Goal: Information Seeking & Learning: Learn about a topic

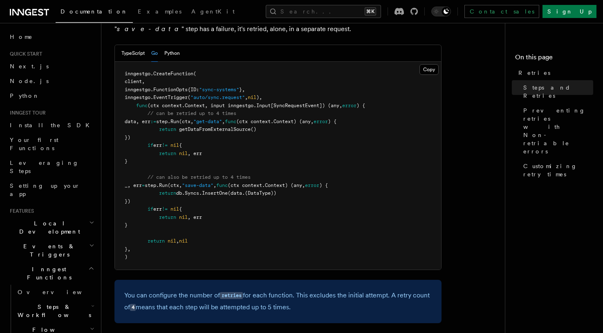
scroll to position [548, 0]
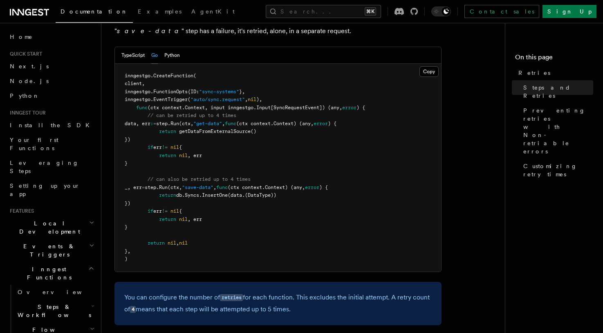
click at [244, 188] on pre "inngestgo. CreateFunction ( client, inngestgo.FunctionOpts{ID: "sync-systems" }…" at bounding box center [278, 168] width 326 height 208
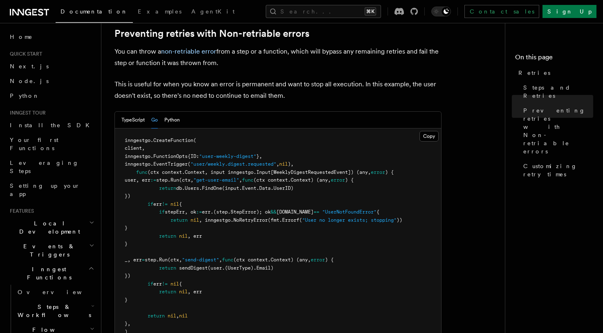
click at [263, 215] on pre "inngestgo. CreateFunction ( client, inngestgo.FunctionOpts{ID: "user-weekly-dig…" at bounding box center [278, 236] width 326 height 216
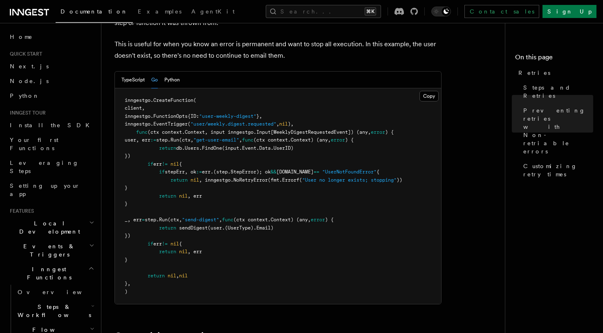
scroll to position [889, 0]
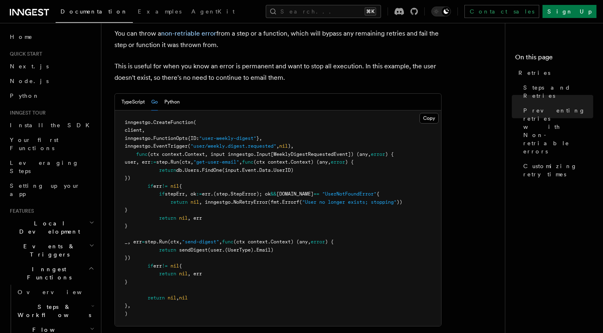
click at [239, 208] on pre "inngestgo. CreateFunction ( client, inngestgo.FunctionOpts{ID: "user-weekly-dig…" at bounding box center [278, 218] width 326 height 216
click at [266, 191] on span "err.(step.StepError); ok" at bounding box center [236, 194] width 69 height 6
click at [376, 191] on span ""UserNotFoundError"" at bounding box center [349, 194] width 54 height 6
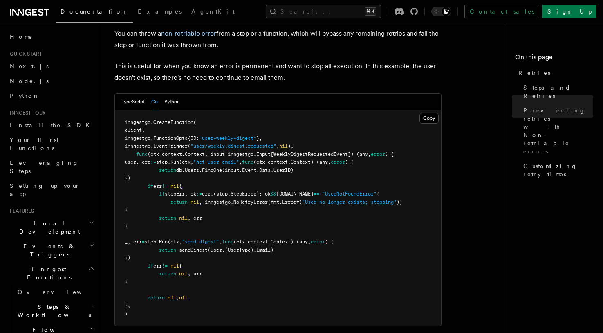
click at [346, 210] on pre "inngestgo. CreateFunction ( client, inngestgo.FunctionOpts{ID: "user-weekly-dig…" at bounding box center [278, 218] width 326 height 216
click at [240, 194] on pre "inngestgo. CreateFunction ( client, inngestgo.FunctionOpts{ID: "user-weekly-dig…" at bounding box center [278, 218] width 326 height 216
click at [247, 199] on span "NoRetryError" at bounding box center [250, 202] width 34 height 6
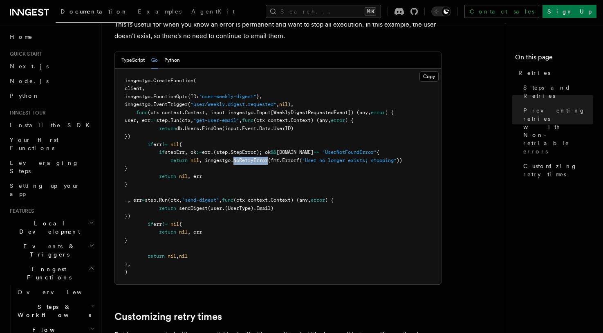
scroll to position [935, 0]
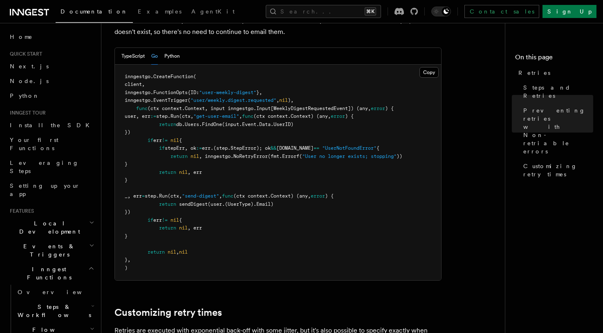
click at [354, 243] on pre "inngestgo. CreateFunction ( client, inngestgo.FunctionOpts{ID: "user-weekly-dig…" at bounding box center [278, 173] width 326 height 216
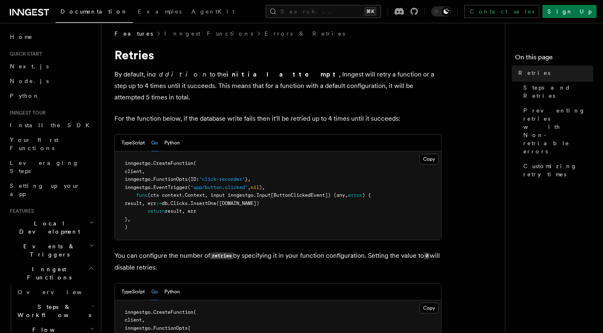
scroll to position [0, 0]
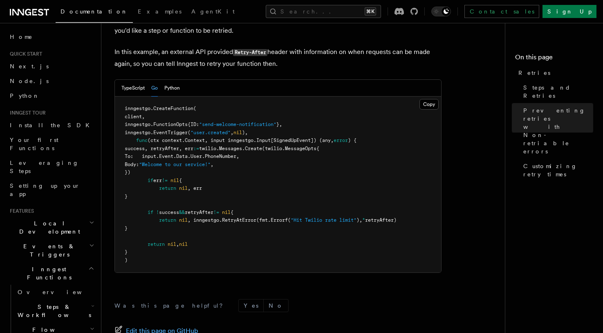
scroll to position [1337, 0]
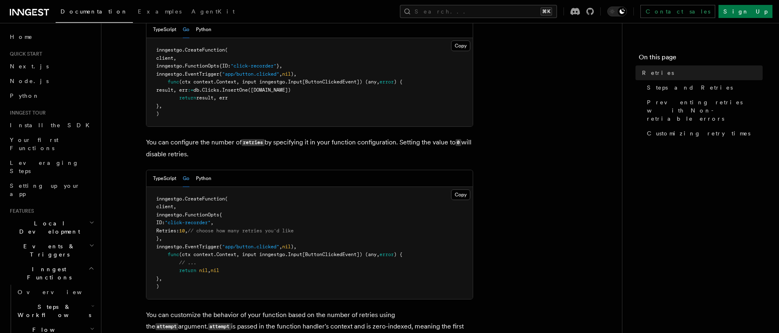
click at [35, 242] on span "Events & Triggers" at bounding box center [48, 250] width 83 height 16
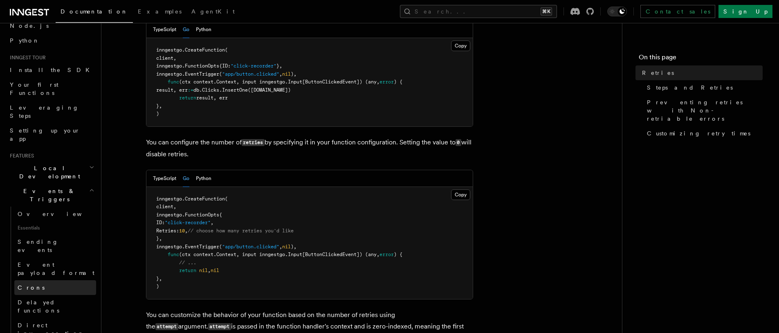
scroll to position [77, 0]
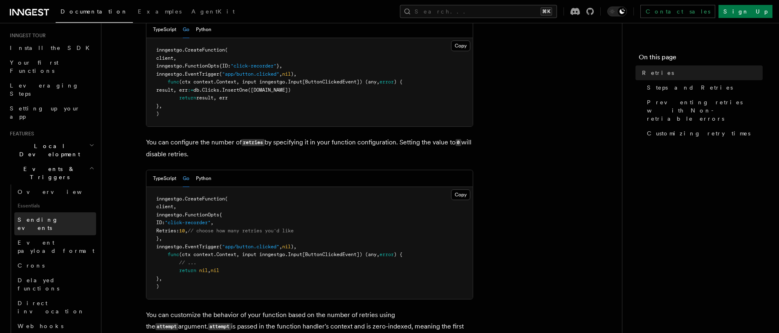
click at [47, 216] on span "Sending events" at bounding box center [38, 223] width 41 height 15
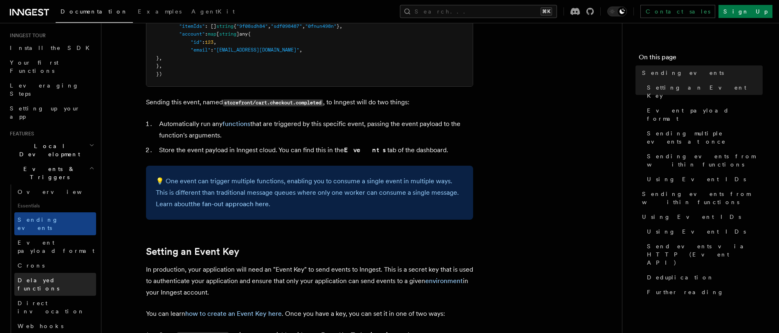
scroll to position [434, 0]
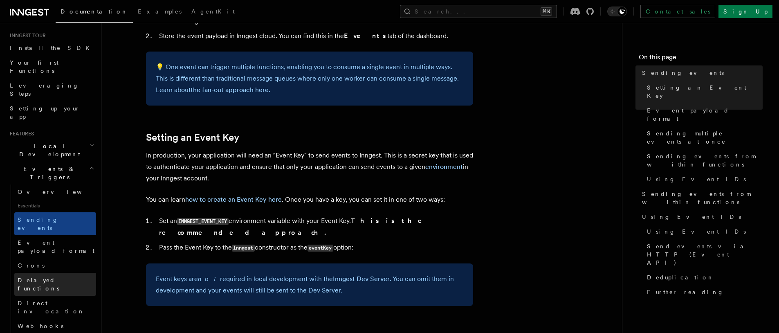
click at [54, 277] on span "Delayed functions" at bounding box center [39, 284] width 42 height 15
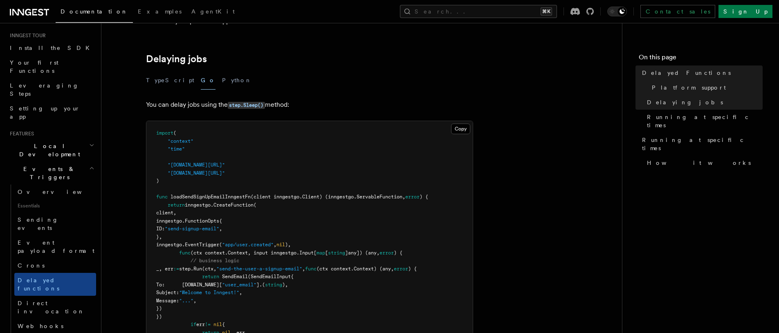
scroll to position [309, 0]
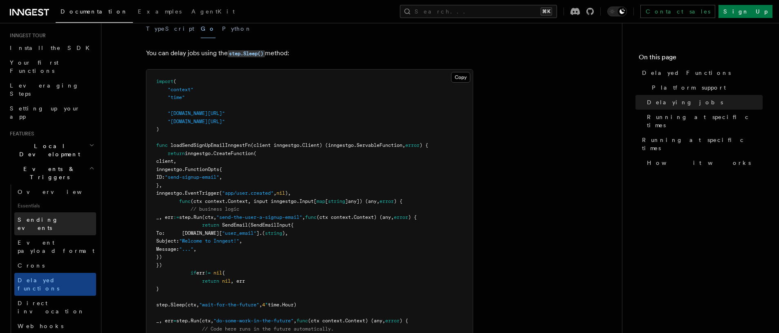
click at [49, 216] on span "Sending events" at bounding box center [38, 223] width 41 height 15
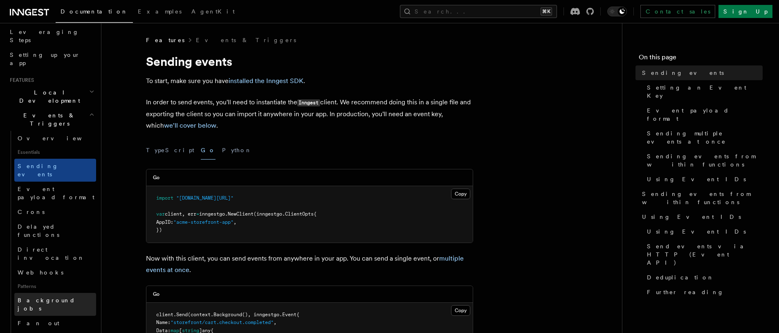
scroll to position [134, 0]
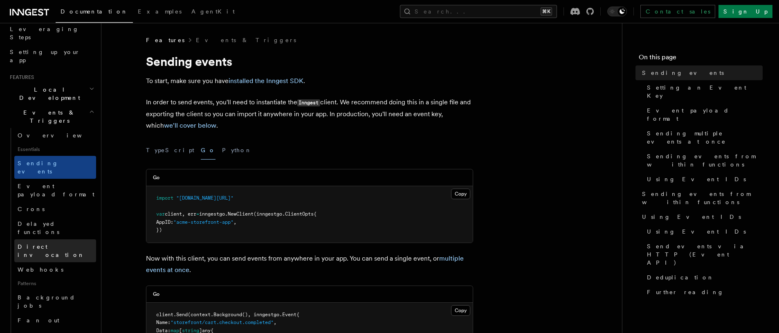
click at [46, 243] on span "Direct invocation" at bounding box center [51, 250] width 67 height 15
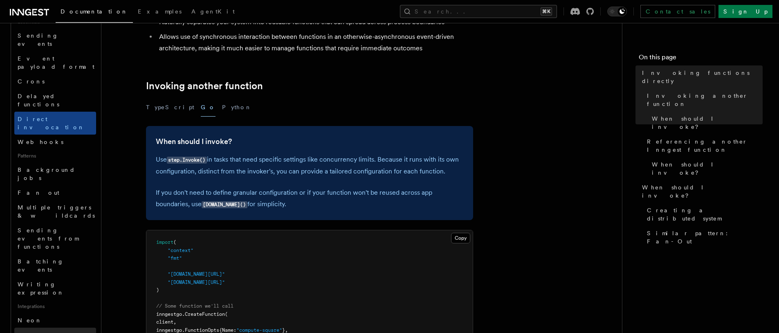
scroll to position [262, 0]
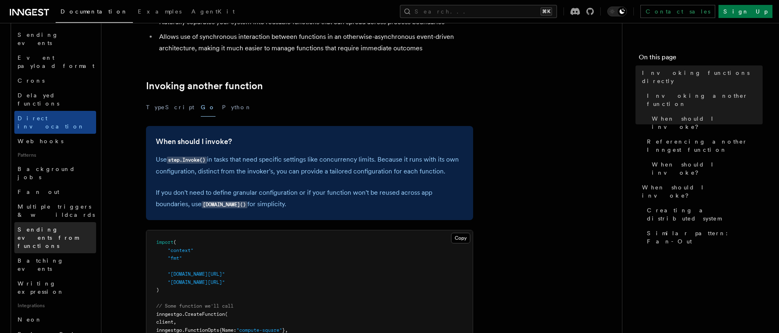
click at [40, 226] on span "Sending events from functions" at bounding box center [48, 237] width 61 height 23
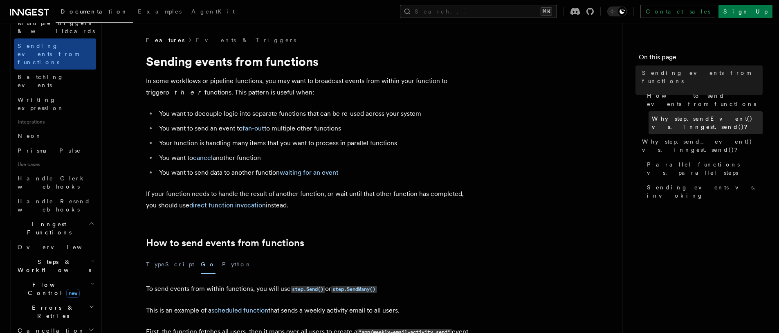
click at [674, 114] on span "Why step.sendEvent() vs. inngest.send()?" at bounding box center [706, 122] width 111 height 16
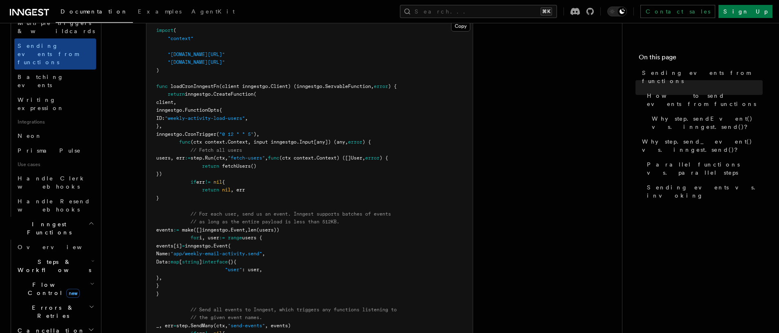
scroll to position [459, 0]
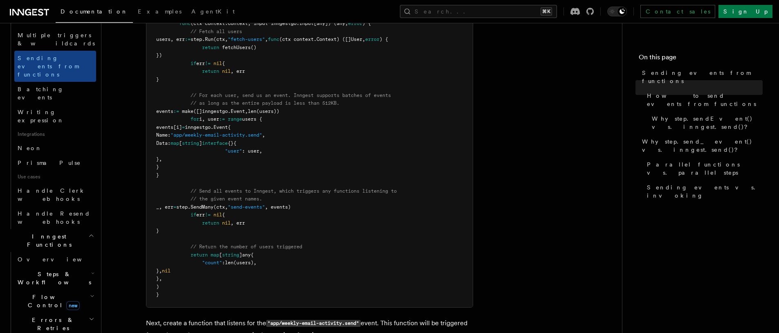
click at [57, 270] on span "Steps & Workflows" at bounding box center [52, 278] width 77 height 16
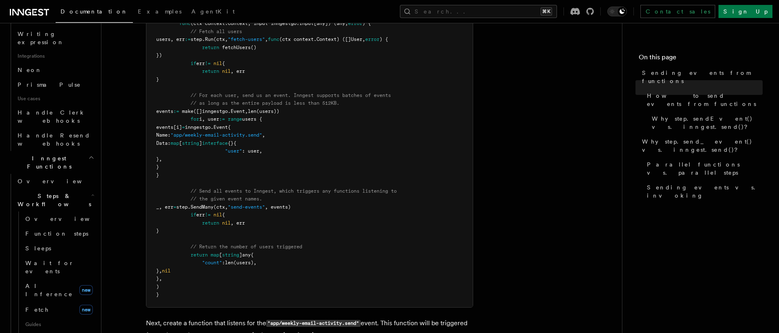
scroll to position [513, 0]
click at [35, 244] on span "Sleeps" at bounding box center [38, 247] width 26 height 7
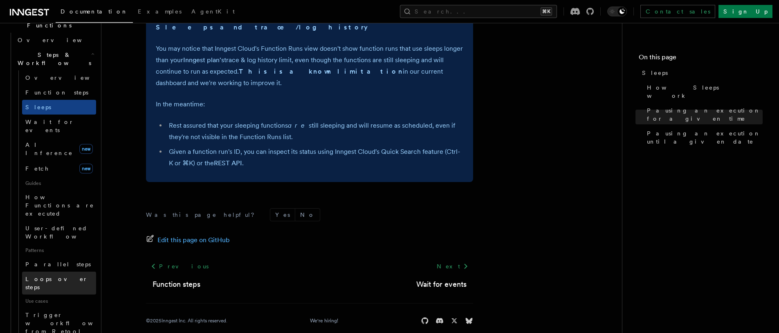
scroll to position [204, 0]
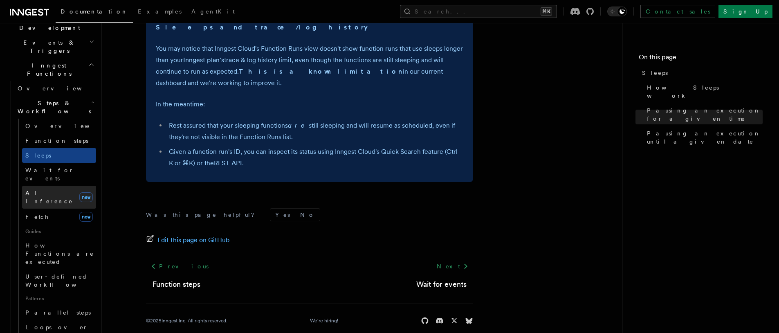
drag, startPoint x: 43, startPoint y: 123, endPoint x: 49, endPoint y: 130, distance: 9.0
click at [44, 186] on link "AI Inference new" at bounding box center [59, 197] width 74 height 23
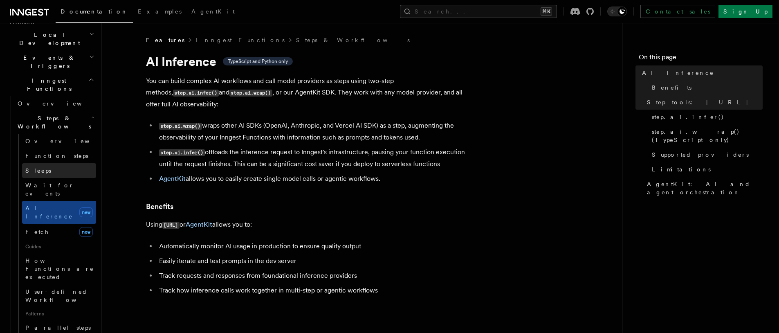
scroll to position [188, 0]
click at [54, 153] on span "Function steps" at bounding box center [56, 156] width 63 height 7
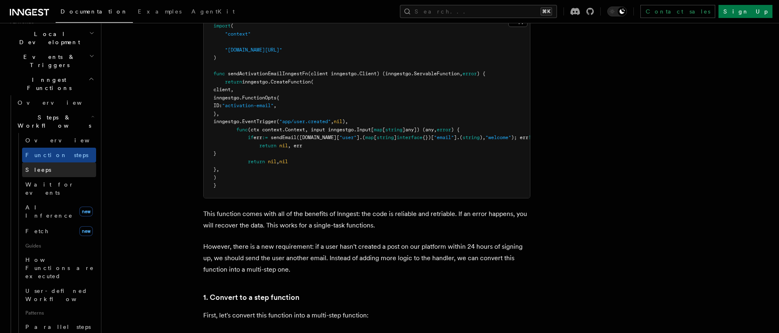
scroll to position [190, 0]
click at [47, 137] on span "Overview" at bounding box center [67, 140] width 84 height 7
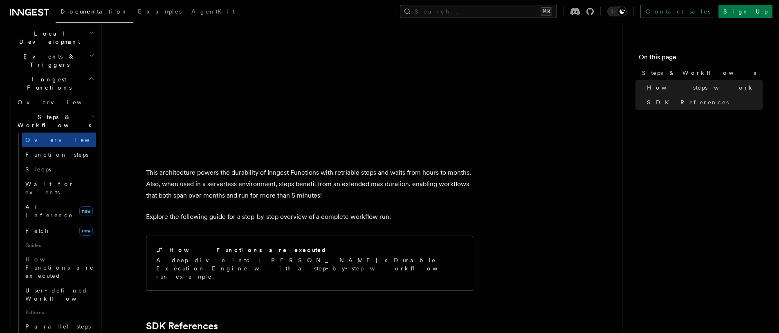
scroll to position [973, 0]
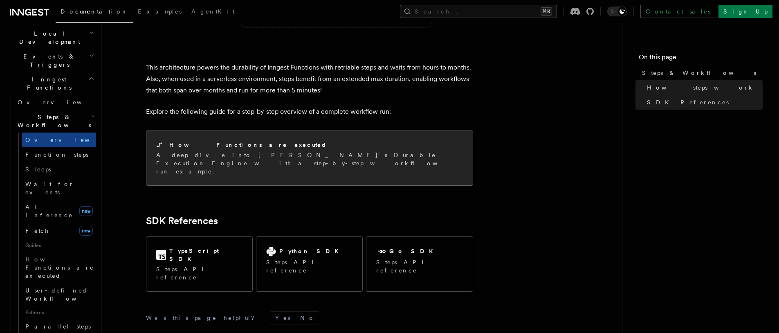
click at [273, 131] on div "How Functions are executed A deep dive into Inngest's Durable Execution Engine …" at bounding box center [309, 158] width 326 height 54
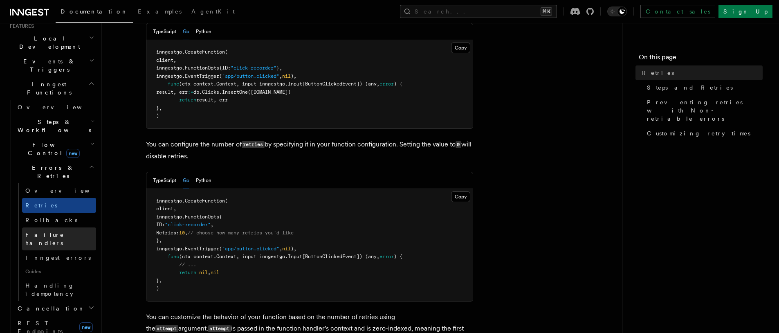
scroll to position [186, 0]
click at [49, 99] on link "Overview" at bounding box center [55, 106] width 82 height 15
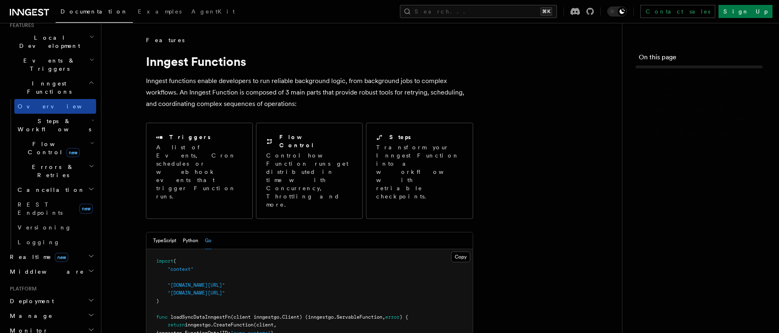
click at [50, 99] on link "Overview" at bounding box center [55, 106] width 82 height 15
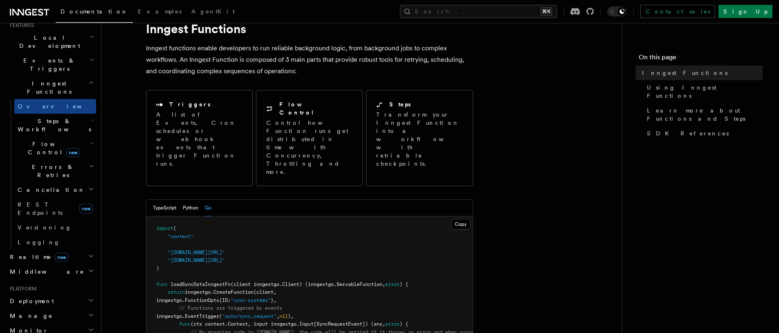
scroll to position [34, 0]
click at [53, 117] on span "Steps & Workflows" at bounding box center [52, 125] width 77 height 16
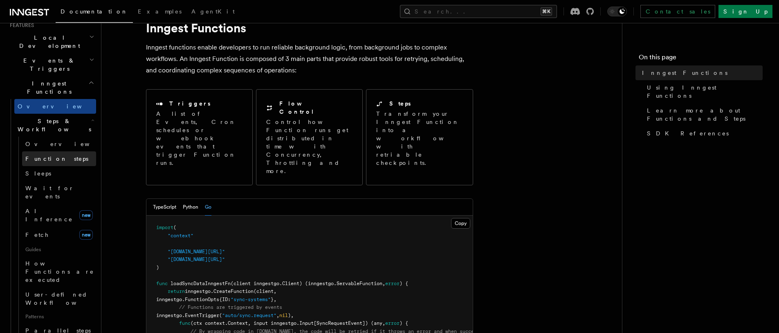
click at [44, 155] on span "Function steps" at bounding box center [56, 158] width 63 height 7
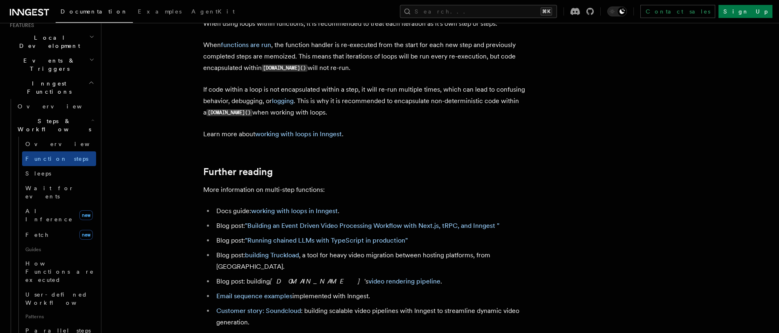
scroll to position [2356, 0]
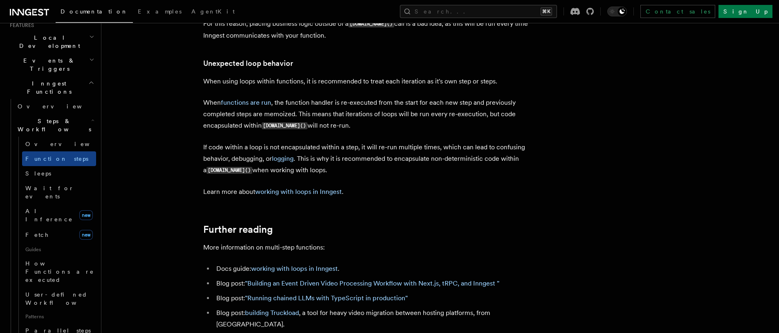
click at [435, 176] on p "If code within a loop is not encapsulated within a step, it will re-run multipl…" at bounding box center [366, 158] width 327 height 35
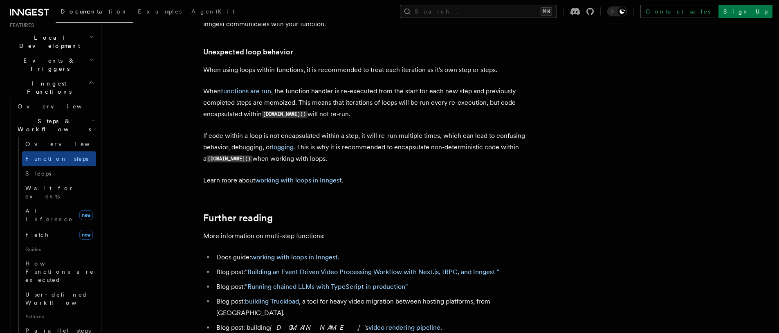
scroll to position [2369, 0]
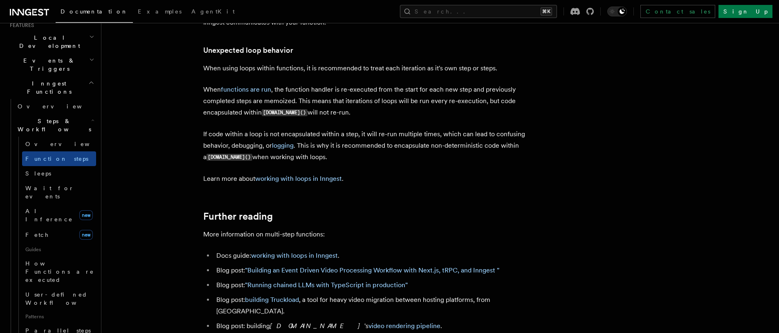
click at [287, 158] on p "If code within a loop is not encapsulated within a step, it will re-run multipl…" at bounding box center [366, 145] width 327 height 35
drag, startPoint x: 337, startPoint y: 125, endPoint x: 329, endPoint y: 127, distance: 8.1
click at [353, 119] on p "When functions are run , the function handler is re-executed from the start for…" at bounding box center [366, 101] width 327 height 35
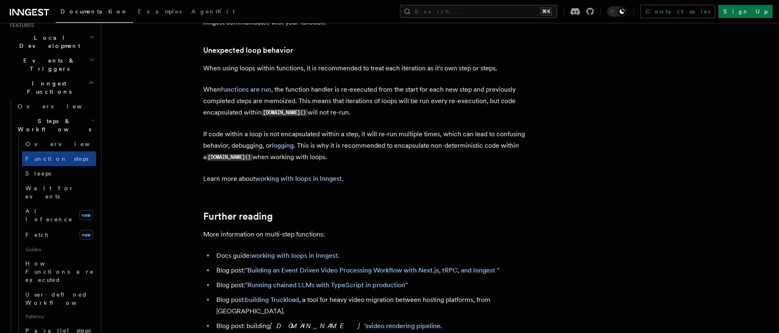
click at [435, 184] on p "Learn more about working with loops in Inngest ." at bounding box center [366, 178] width 327 height 11
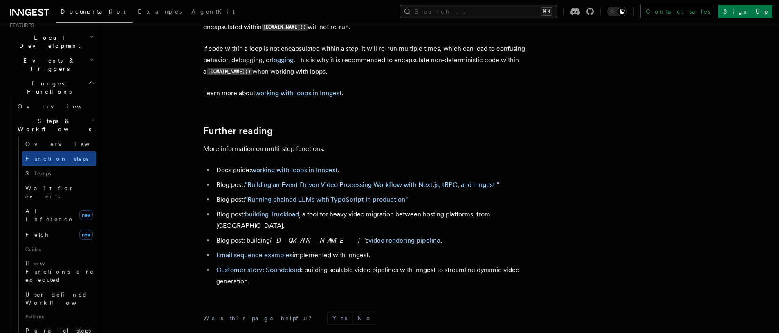
scroll to position [2442, 0]
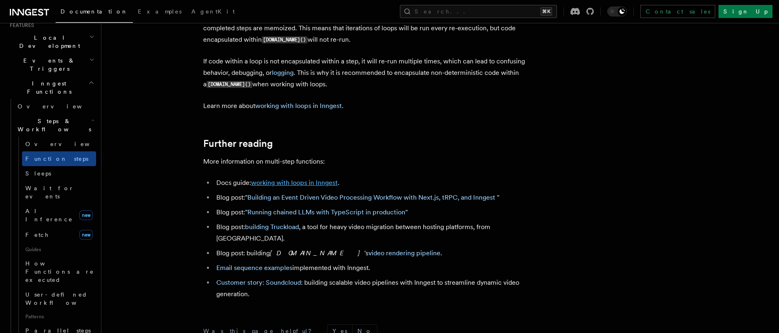
click at [272, 186] on link "working with loops in Inngest" at bounding box center [294, 183] width 87 height 8
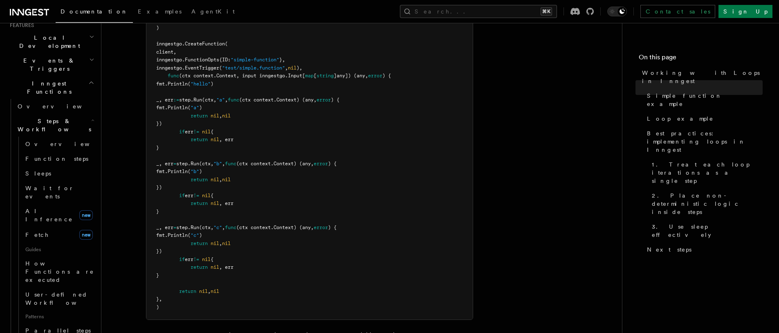
scroll to position [253, 0]
click at [254, 176] on pre "import ( "fmt" "github.com/inngest/inngestgo" "github.com/inngest/inngestgo/ste…" at bounding box center [309, 150] width 326 height 335
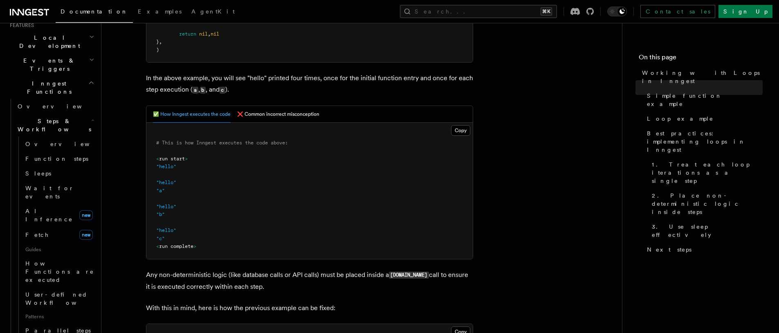
scroll to position [509, 0]
click at [274, 113] on button "❌ Common incorrect misconception" at bounding box center [278, 113] width 82 height 17
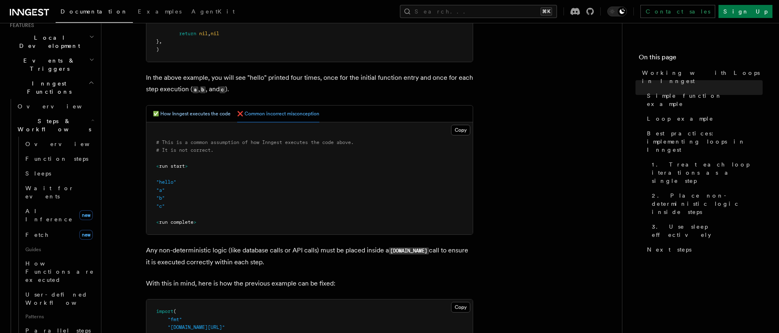
click at [186, 110] on button "✅ How Inngest executes the code" at bounding box center [192, 113] width 78 height 17
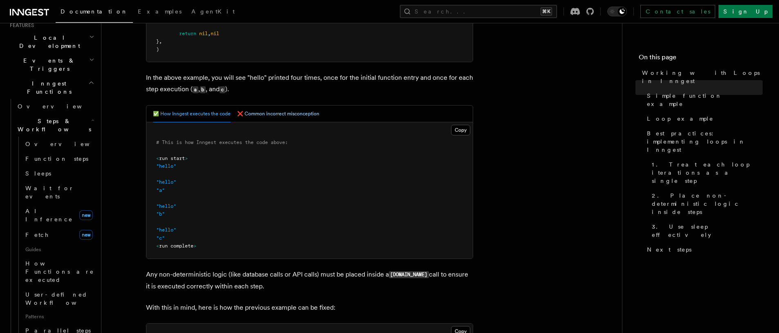
click at [279, 114] on button "❌ Common incorrect misconception" at bounding box center [278, 113] width 82 height 17
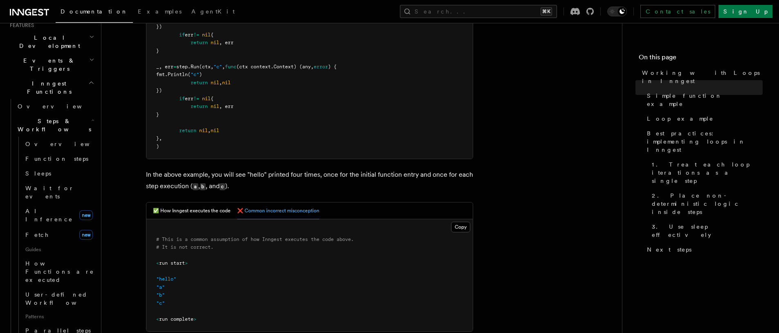
scroll to position [503, 0]
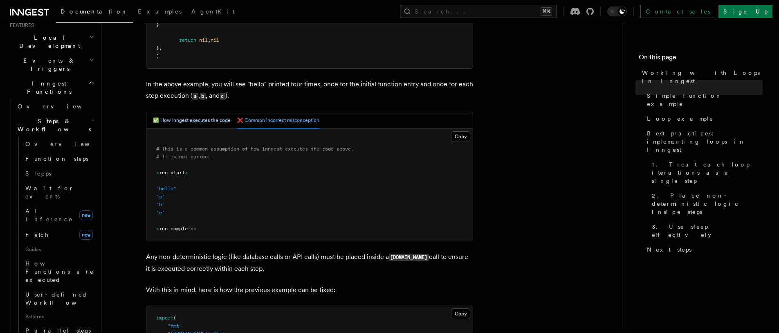
click at [183, 123] on button "✅ How Inngest executes the code" at bounding box center [192, 120] width 78 height 17
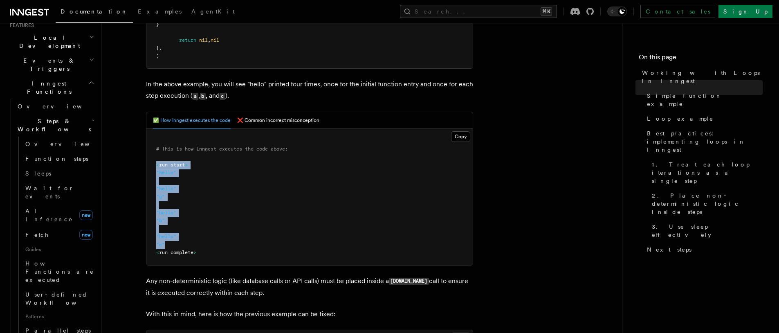
drag, startPoint x: 156, startPoint y: 165, endPoint x: 186, endPoint y: 244, distance: 84.3
click at [186, 244] on pre "# This is how Inngest executes the code above: < run start > "hello" "hello" "a…" at bounding box center [309, 197] width 326 height 136
drag, startPoint x: 194, startPoint y: 237, endPoint x: 171, endPoint y: 199, distance: 44.9
click at [193, 236] on pre "# This is how Inngest executes the code above: < run start > "hello" "hello" "a…" at bounding box center [309, 197] width 326 height 136
click at [166, 176] on pre "# This is how Inngest executes the code above: < run start > "hello" "hello" "a…" at bounding box center [309, 197] width 326 height 136
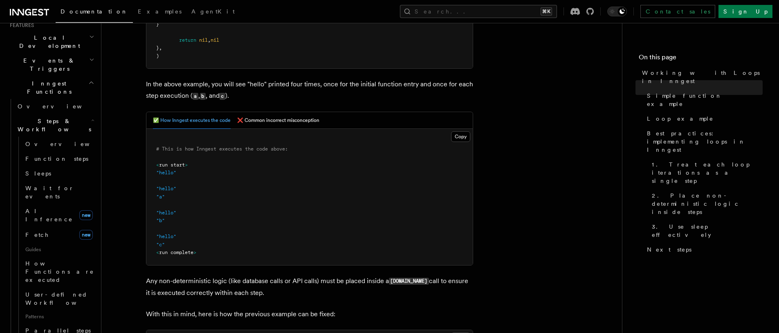
click at [166, 190] on span ""hello"" at bounding box center [166, 189] width 20 height 6
click at [233, 225] on pre "# This is how Inngest executes the code above: < run start > "hello" "hello" "a…" at bounding box center [309, 197] width 326 height 136
click at [283, 124] on button "❌ Common incorrect misconception" at bounding box center [278, 120] width 82 height 17
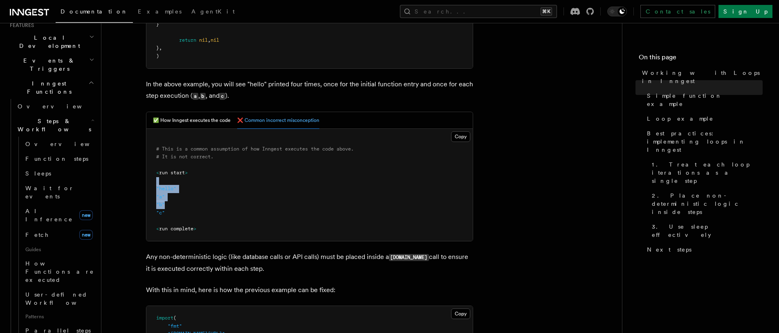
drag, startPoint x: 158, startPoint y: 191, endPoint x: 153, endPoint y: 183, distance: 9.0
click at [153, 183] on pre "# This is a common assumption of how Inngest executes the code above. # It is n…" at bounding box center [309, 185] width 326 height 112
click at [212, 212] on pre "# This is a common assumption of how Inngest executes the code above. # It is n…" at bounding box center [309, 185] width 326 height 112
click at [273, 205] on pre "# This is a common assumption of how Inngest executes the code above. # It is n…" at bounding box center [309, 185] width 326 height 112
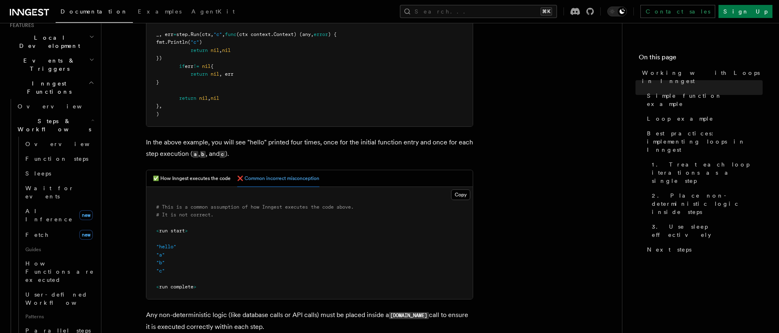
scroll to position [455, 0]
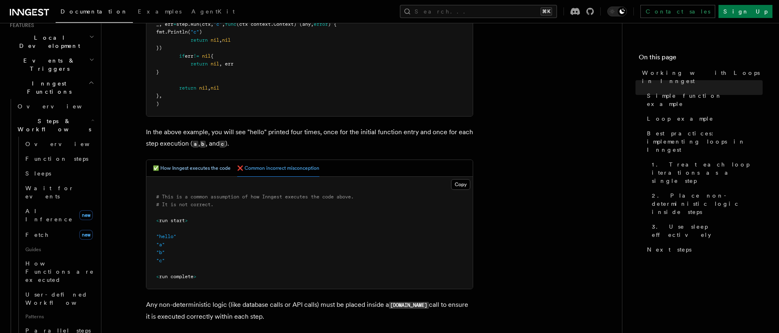
click at [179, 166] on button "✅ How Inngest executes the code" at bounding box center [192, 168] width 78 height 17
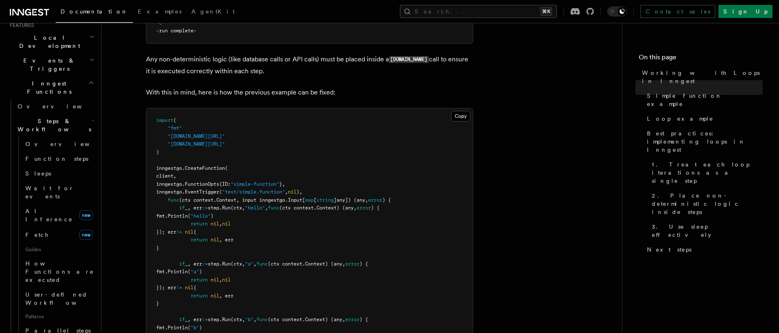
scroll to position [729, 0]
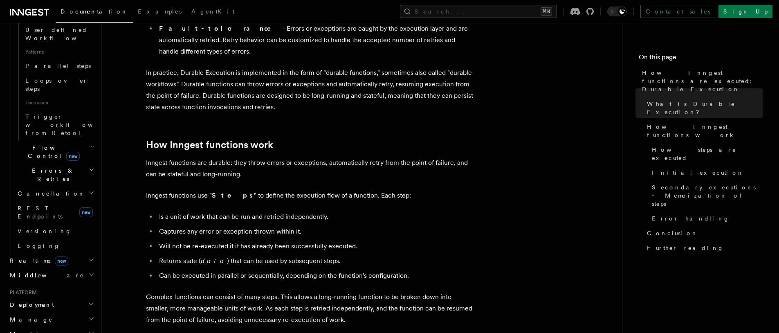
scroll to position [403, 0]
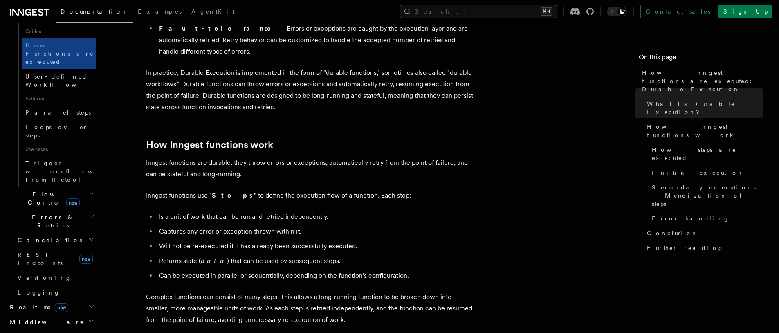
click at [68, 300] on h2 "Realtime new" at bounding box center [52, 307] width 90 height 15
click at [58, 314] on h2 "Middleware" at bounding box center [52, 321] width 90 height 15
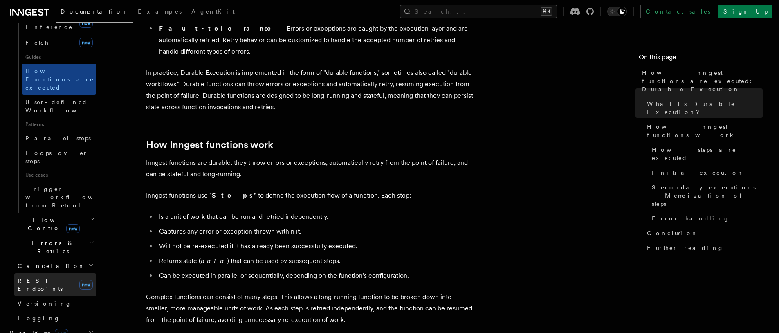
scroll to position [376, 0]
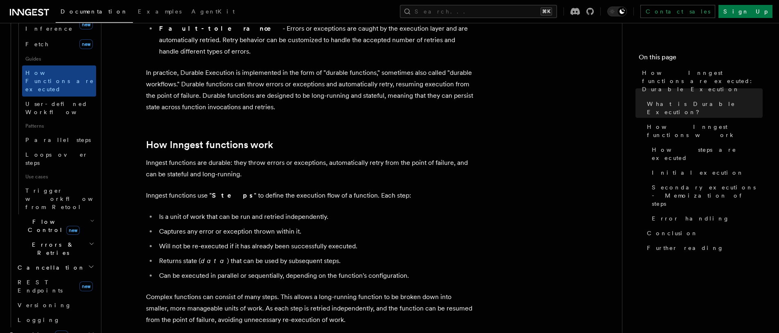
click at [56, 240] on span "Errors & Retries" at bounding box center [51, 248] width 74 height 16
click at [39, 264] on span "Overview" at bounding box center [67, 267] width 84 height 7
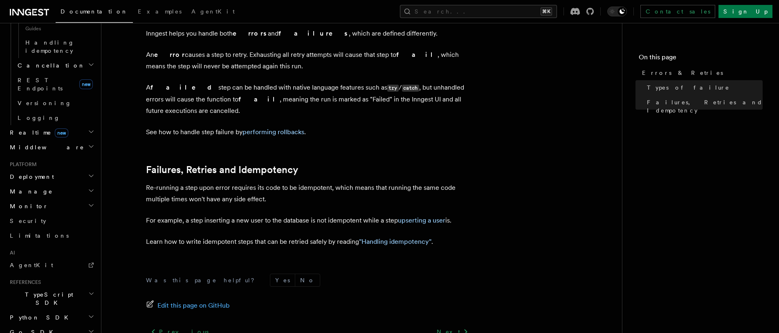
scroll to position [310, 0]
click at [397, 237] on link ""Handling idempotency"" at bounding box center [395, 241] width 72 height 8
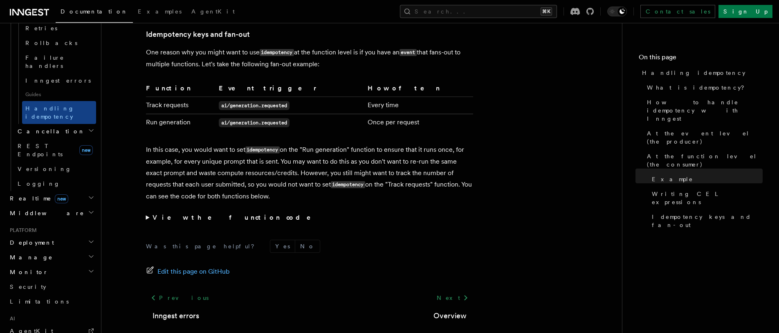
scroll to position [263, 0]
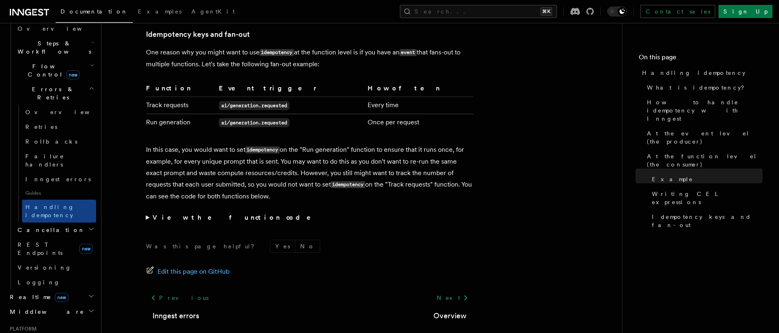
click at [78, 222] on h2 "Cancellation" at bounding box center [55, 229] width 82 height 15
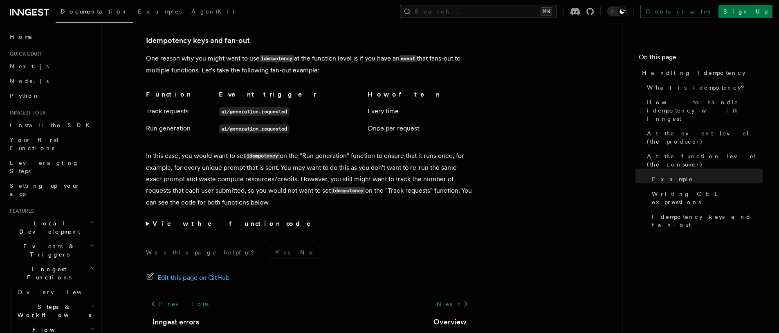
scroll to position [2, 0]
click at [49, 217] on span "Local Development" at bounding box center [48, 225] width 83 height 16
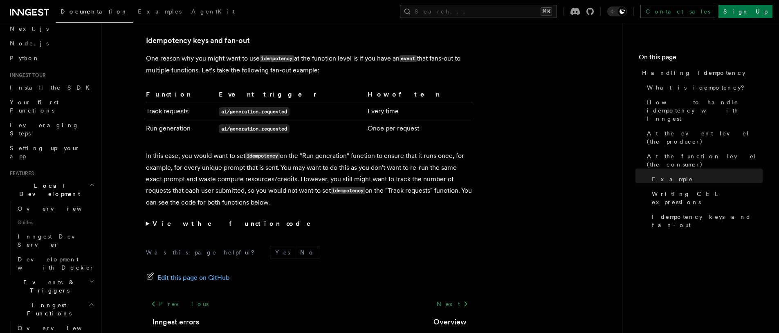
click at [49, 278] on span "Events & Triggers" at bounding box center [48, 286] width 83 height 16
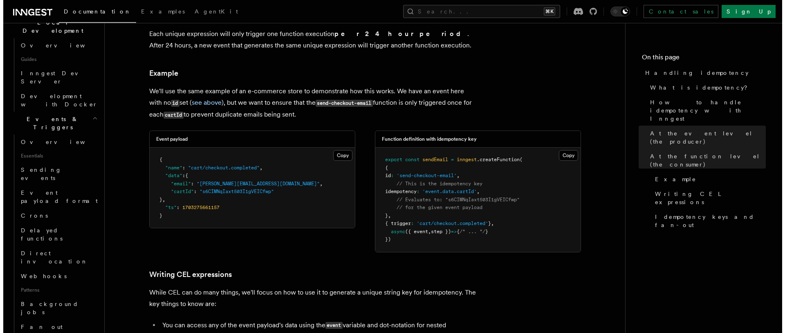
scroll to position [1035, 0]
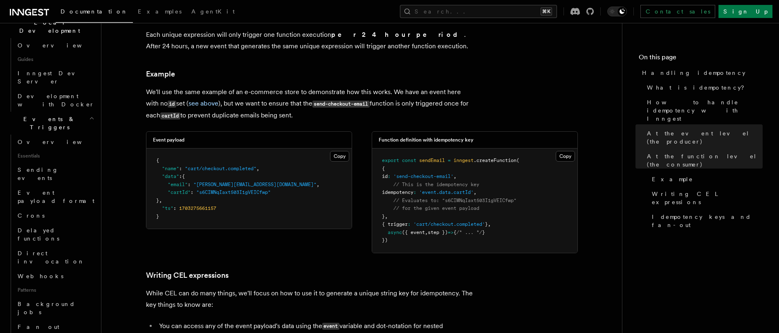
drag, startPoint x: 163, startPoint y: 197, endPoint x: 176, endPoint y: 197, distance: 12.7
click at [177, 205] on span ""ts" : 1703275661157" at bounding box center [186, 208] width 60 height 6
click at [175, 205] on span ":" at bounding box center [174, 208] width 3 height 6
drag, startPoint x: 163, startPoint y: 195, endPoint x: 250, endPoint y: 188, distance: 87.4
click at [223, 196] on pre "{ "name" : "cart/checkout.completed" , "data" : { "email" : "blake@example.com"…" at bounding box center [248, 188] width 205 height 80
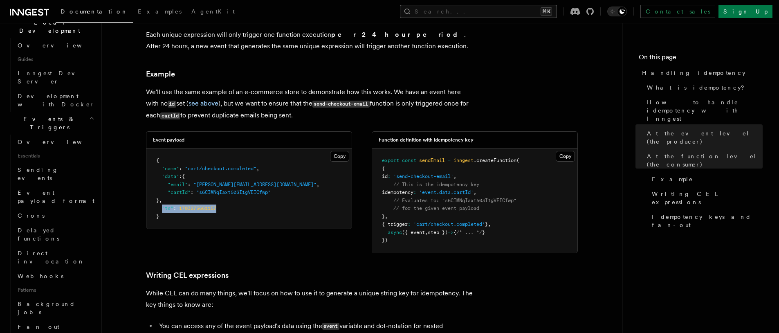
click at [505, 9] on button "Search... ⌘K" at bounding box center [478, 11] width 157 height 13
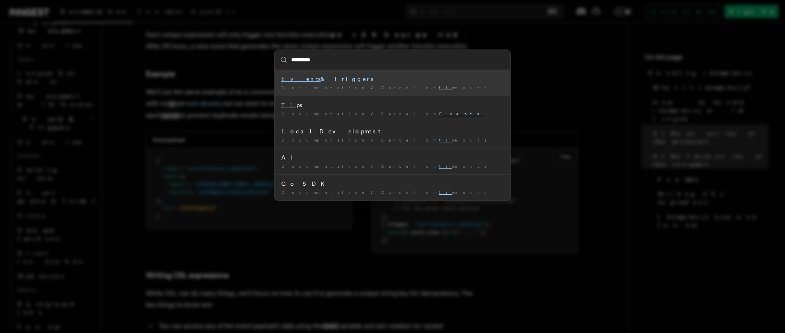
type input "**********"
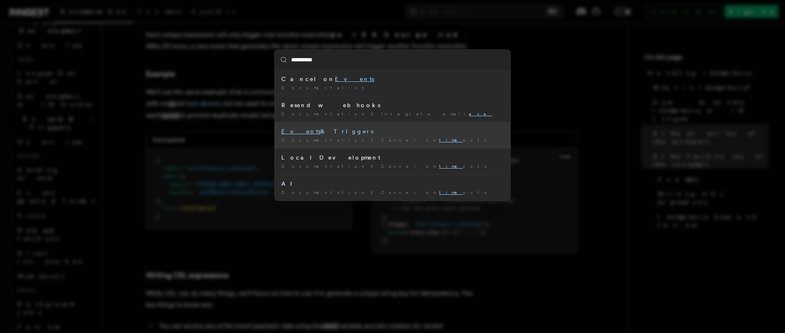
click at [379, 136] on li "Events & Triggers Documentation / Cancel on time outs /" at bounding box center [392, 135] width 235 height 26
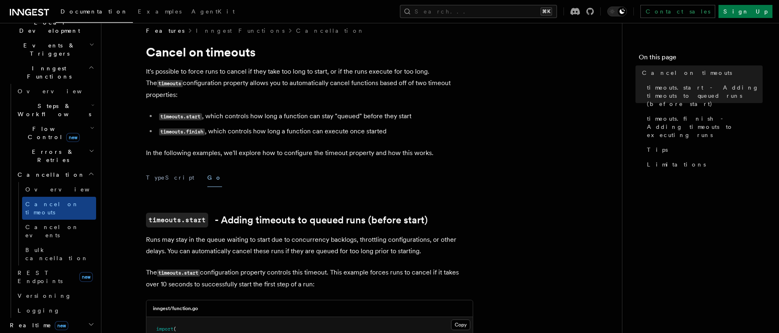
scroll to position [47, 0]
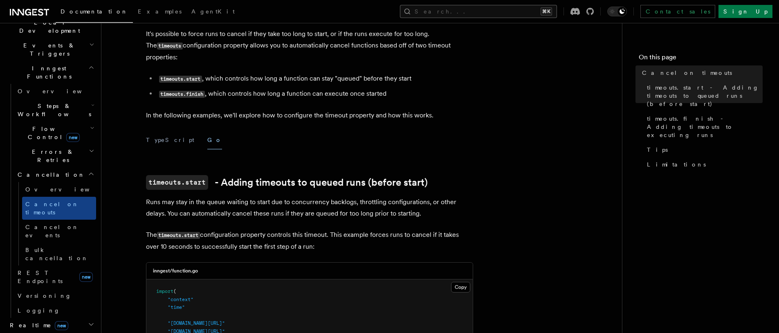
click at [489, 11] on button "Search... ⌘K" at bounding box center [478, 11] width 157 height 13
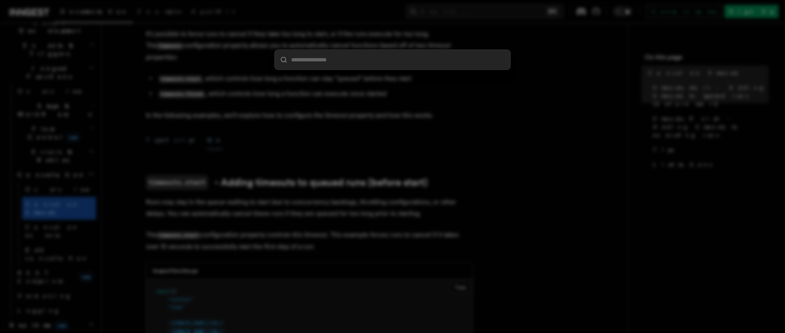
click at [337, 62] on input "search" at bounding box center [392, 60] width 235 height 20
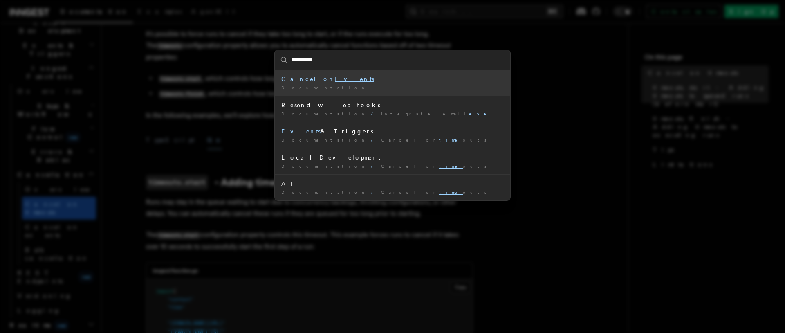
type input "**********"
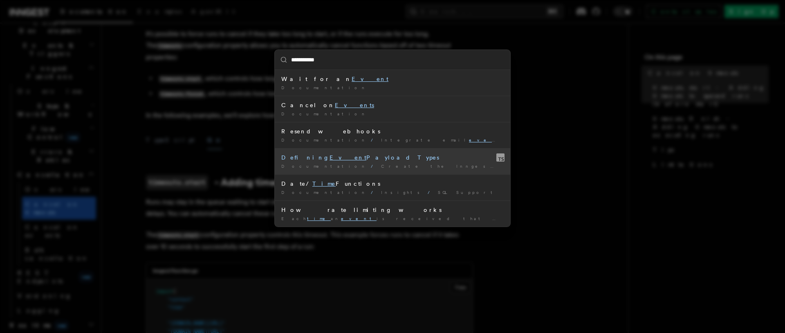
click at [300, 159] on div "Defining Event Payload Types" at bounding box center [392, 157] width 222 height 8
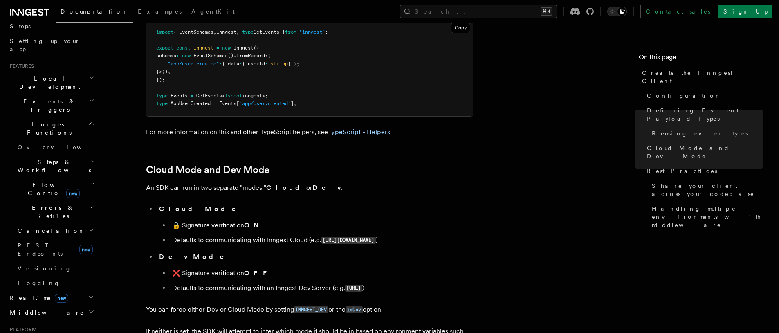
scroll to position [1136, 0]
click at [486, 8] on button "Search... ⌘K" at bounding box center [478, 11] width 157 height 13
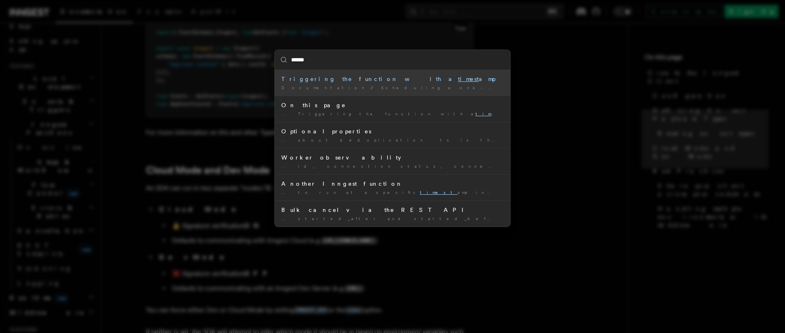
type input "*******"
click at [458, 79] on mark "timesta" at bounding box center [473, 79] width 30 height 7
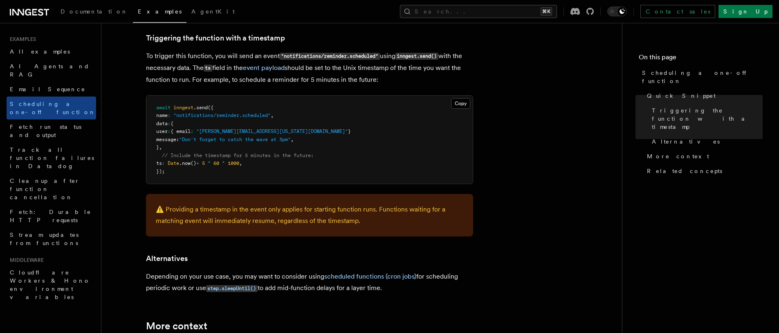
scroll to position [343, 0]
click at [525, 222] on article "Examples Scheduling a one-off function Inngest provides a way to delay a functi…" at bounding box center [361, 185] width 494 height 985
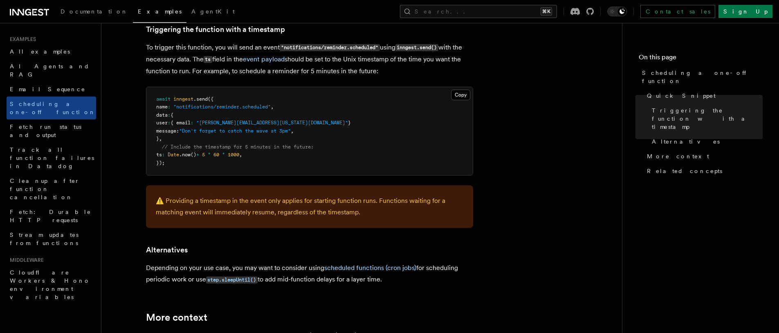
scroll to position [358, 0]
